Goal: Information Seeking & Learning: Compare options

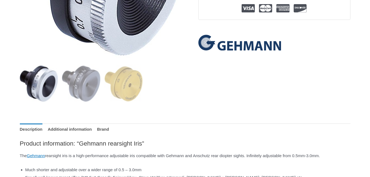
scroll to position [180, 0]
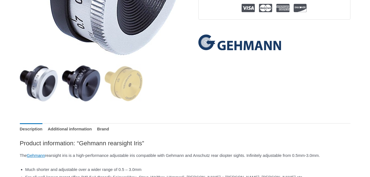
click at [81, 82] on img at bounding box center [81, 83] width 38 height 38
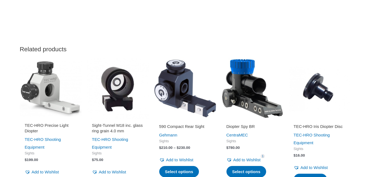
scroll to position [612, 0]
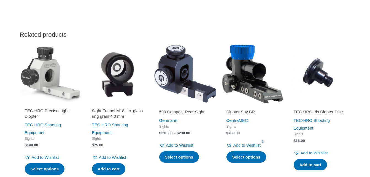
click at [324, 90] on img at bounding box center [320, 74] width 62 height 62
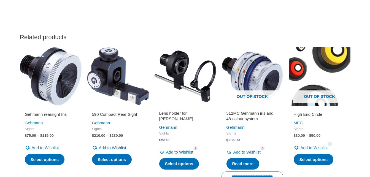
scroll to position [578, 0]
